Goal: Task Accomplishment & Management: Manage account settings

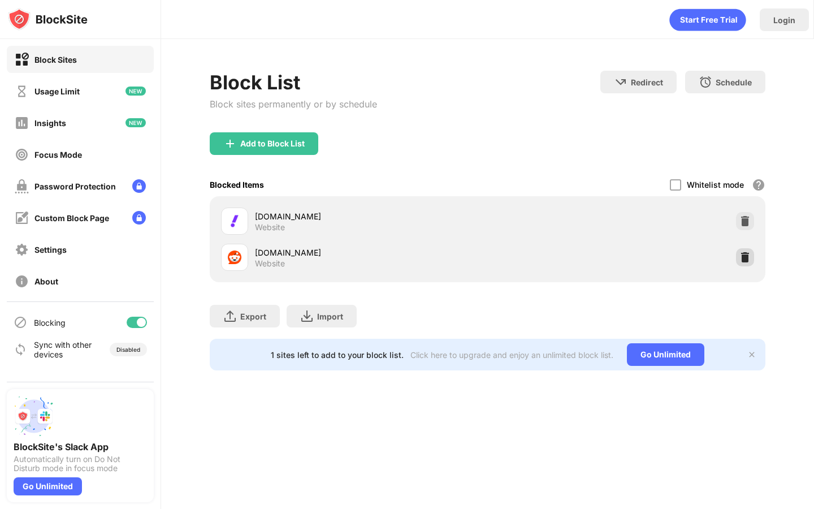
click at [749, 257] on img at bounding box center [745, 257] width 11 height 11
